Goal: Transaction & Acquisition: Purchase product/service

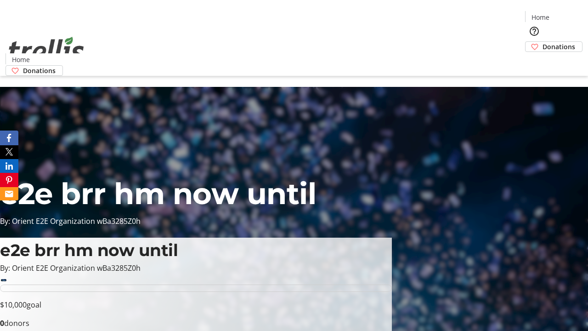
click at [543, 42] on span "Donations" at bounding box center [559, 47] width 33 height 10
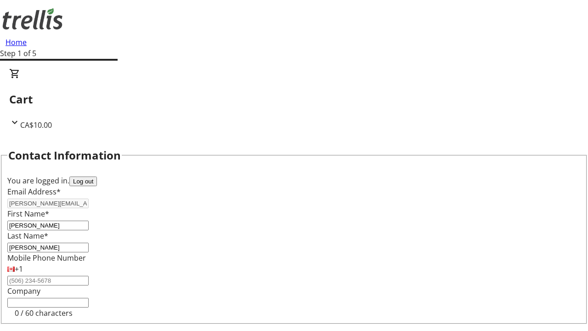
scroll to position [123, 0]
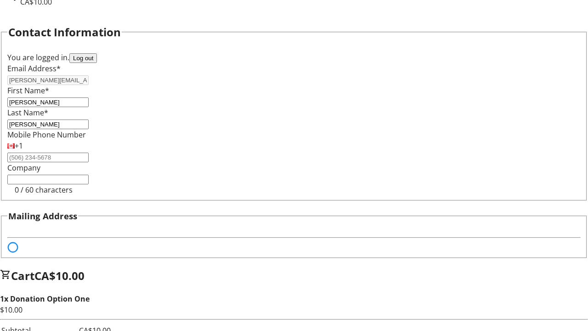
select select "BC"
select select "CA"
